Goal: Use online tool/utility: Utilize a website feature to perform a specific function

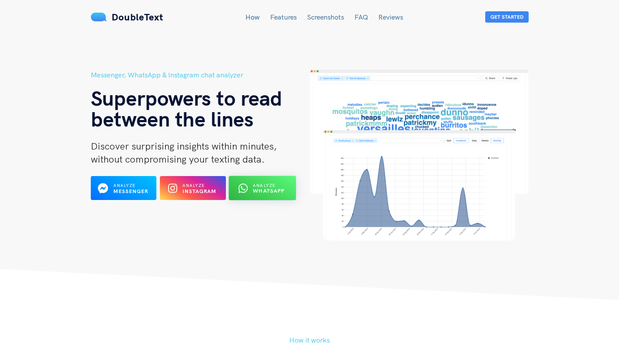
click at [264, 189] on b "WhatsApp" at bounding box center [269, 191] width 32 height 7
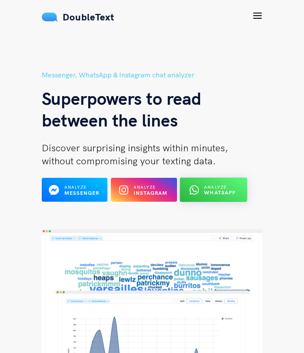
click at [222, 192] on b "WhatsApp" at bounding box center [220, 193] width 32 height 7
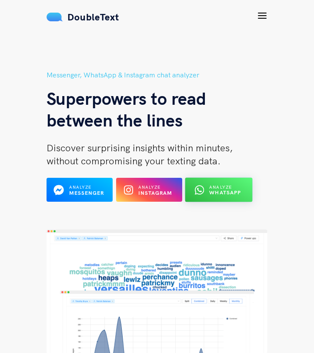
click at [225, 188] on span "Analyze" at bounding box center [220, 187] width 23 height 6
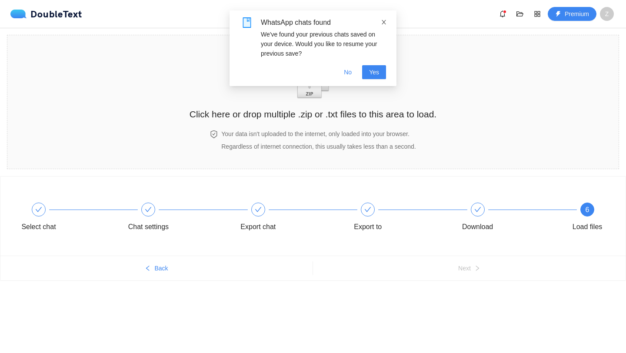
click at [381, 24] on icon "close" at bounding box center [384, 22] width 6 height 6
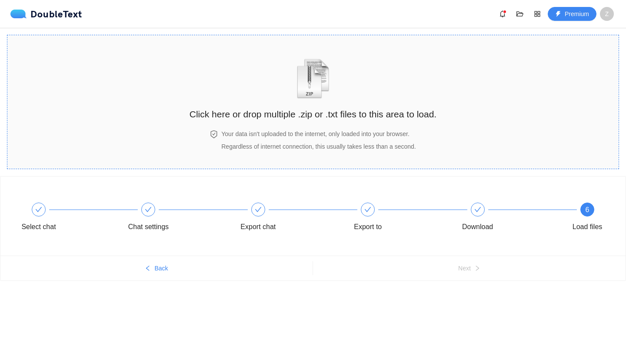
click at [335, 78] on div "Click here or drop multiple .zip or .txt files to this area to load." at bounding box center [313, 82] width 247 height 77
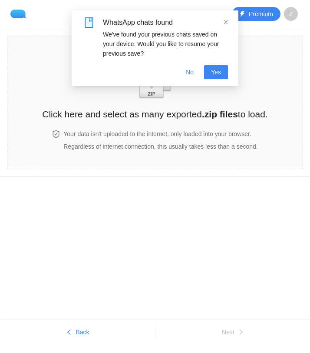
click at [227, 27] on div "WhatsApp chats found" at bounding box center [165, 22] width 125 height 10
click at [226, 20] on icon "close" at bounding box center [226, 22] width 6 height 6
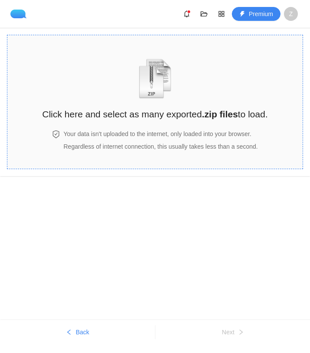
click at [130, 86] on div "Click here and select as many exported .zip files to load." at bounding box center [155, 82] width 226 height 77
drag, startPoint x: 309, startPoint y: 157, endPoint x: 512, endPoint y: 165, distance: 202.2
click at [310, 165] on html "Premium Z Click here and select as many exported .zip files to load. Your data …" at bounding box center [155, 176] width 310 height 353
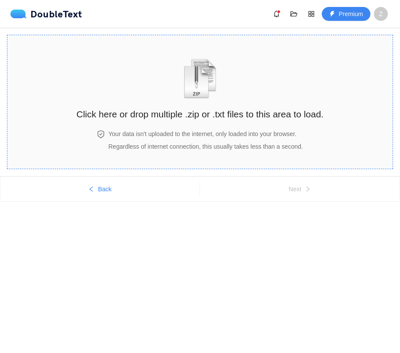
click at [203, 71] on img "zipOrTextIcon" at bounding box center [200, 79] width 40 height 40
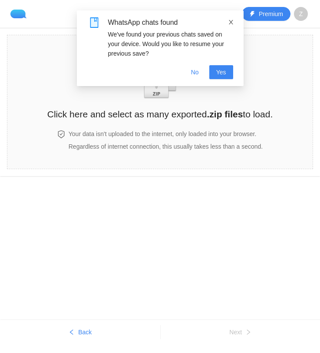
click at [229, 24] on icon "close" at bounding box center [231, 22] width 6 height 6
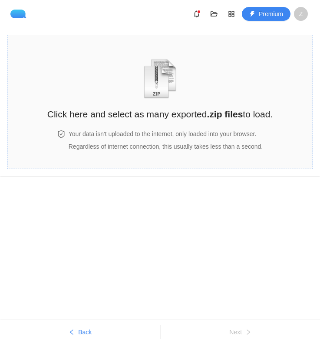
click at [176, 87] on img "zipOrTextIcon" at bounding box center [160, 79] width 40 height 40
